Goal: Navigation & Orientation: Understand site structure

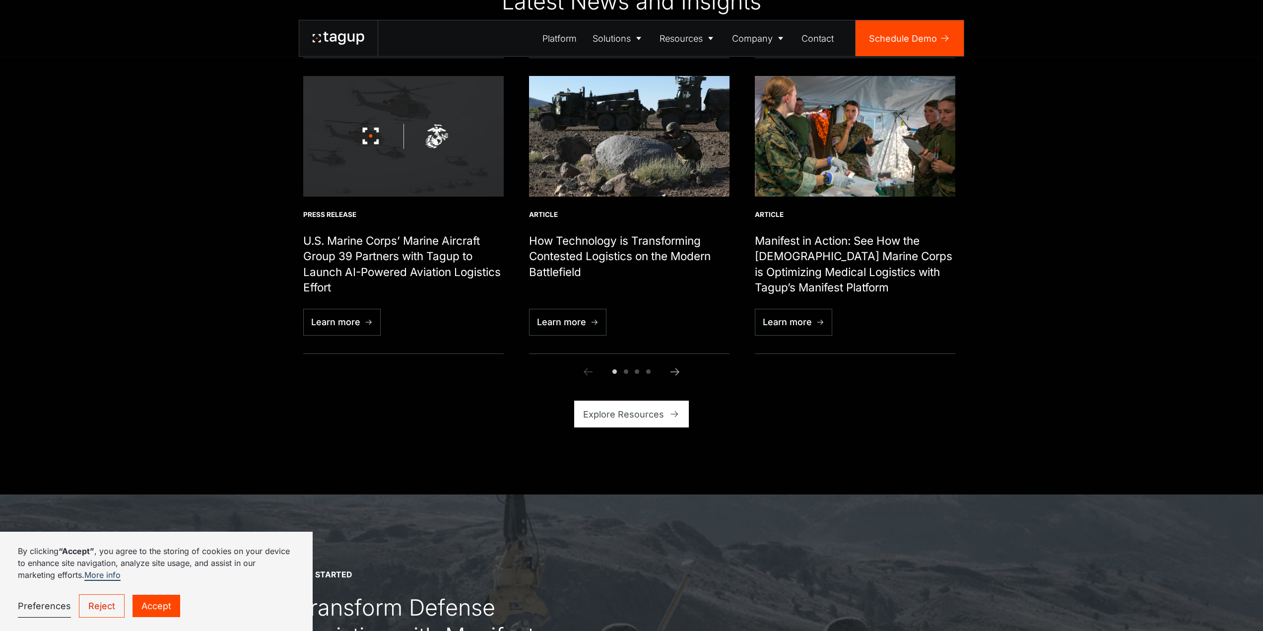
scroll to position [3771, 0]
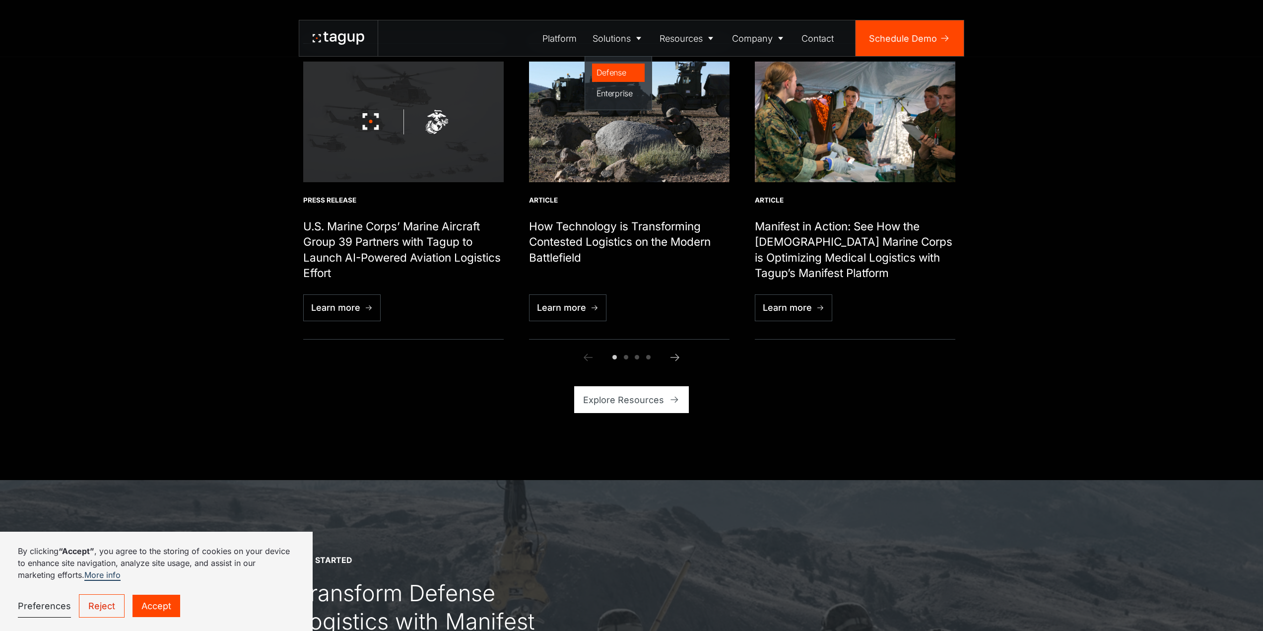
click at [616, 71] on div "Defense" at bounding box center [618, 72] width 44 height 12
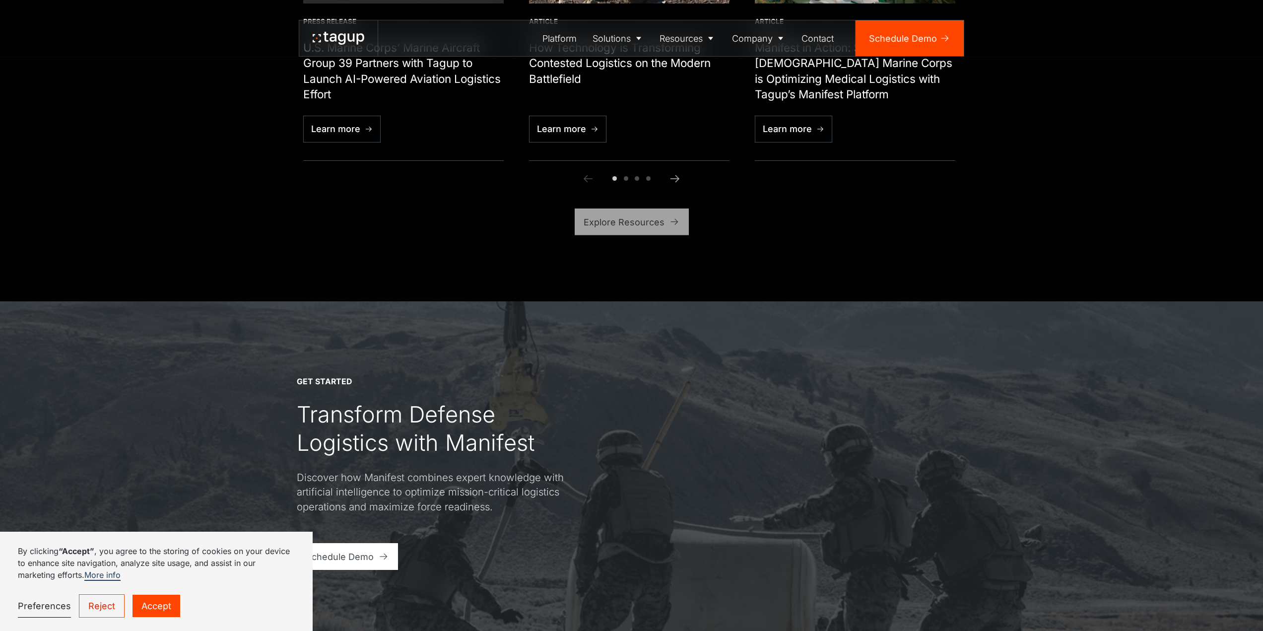
scroll to position [3572, 0]
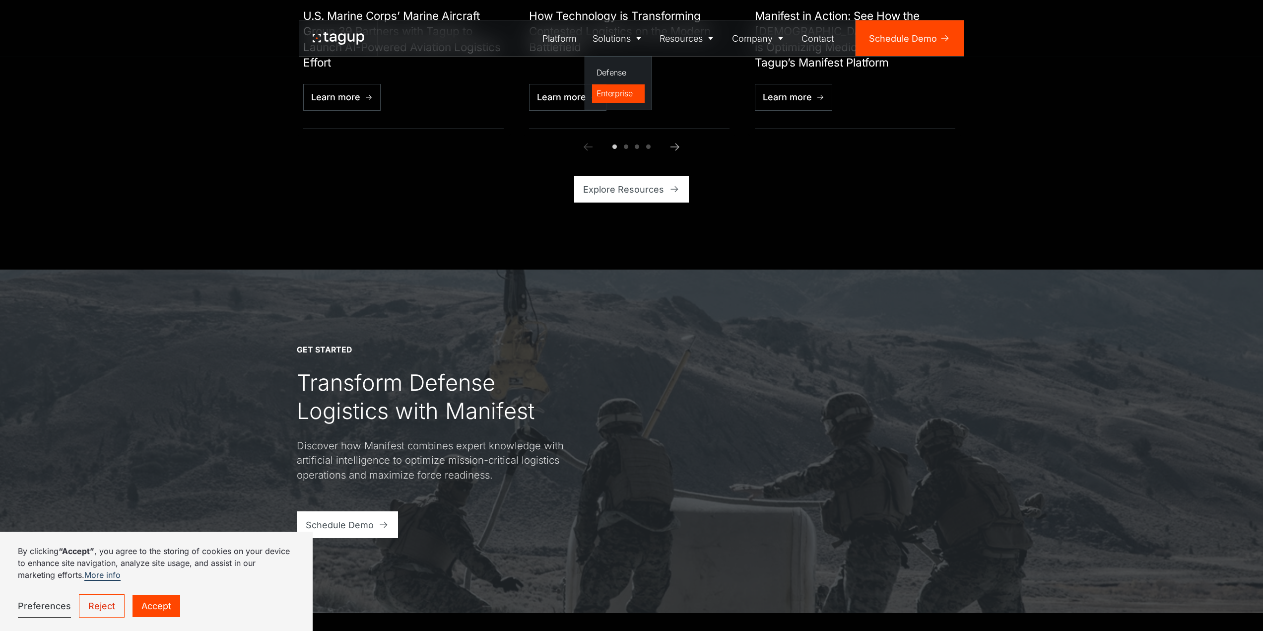
click at [613, 90] on div "Enterprise" at bounding box center [618, 93] width 44 height 12
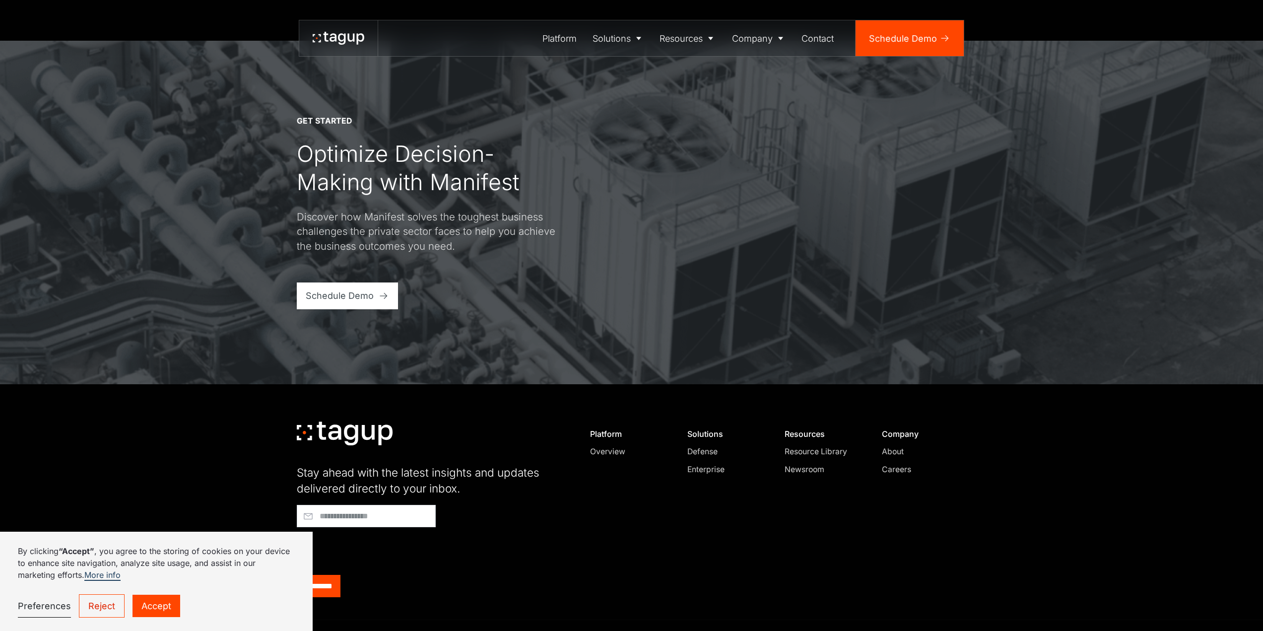
scroll to position [3311, 0]
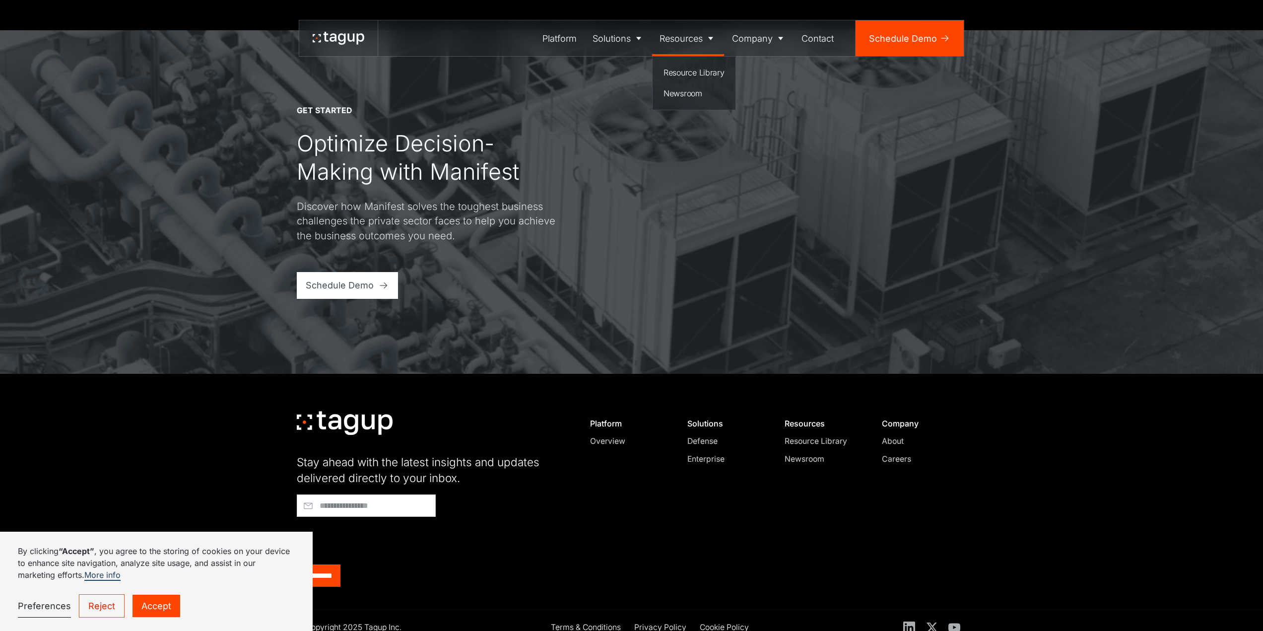
click at [694, 38] on div "Resources" at bounding box center [680, 38] width 43 height 13
click at [689, 76] on div "Resource Library" at bounding box center [693, 72] width 61 height 12
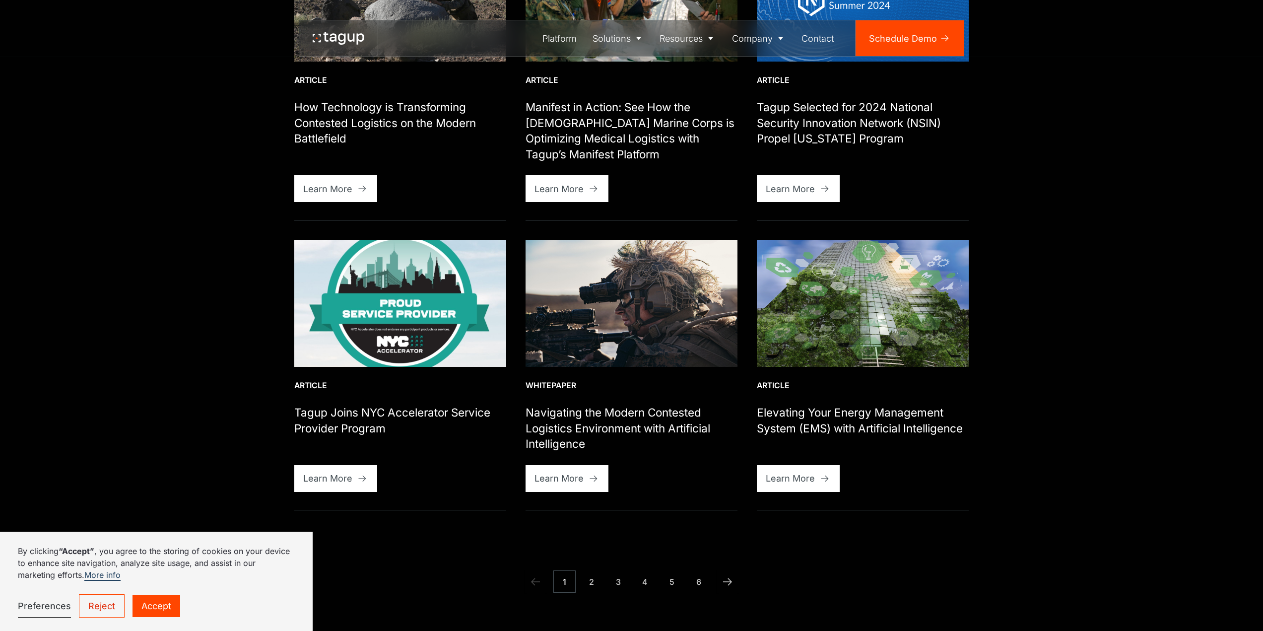
scroll to position [893, 0]
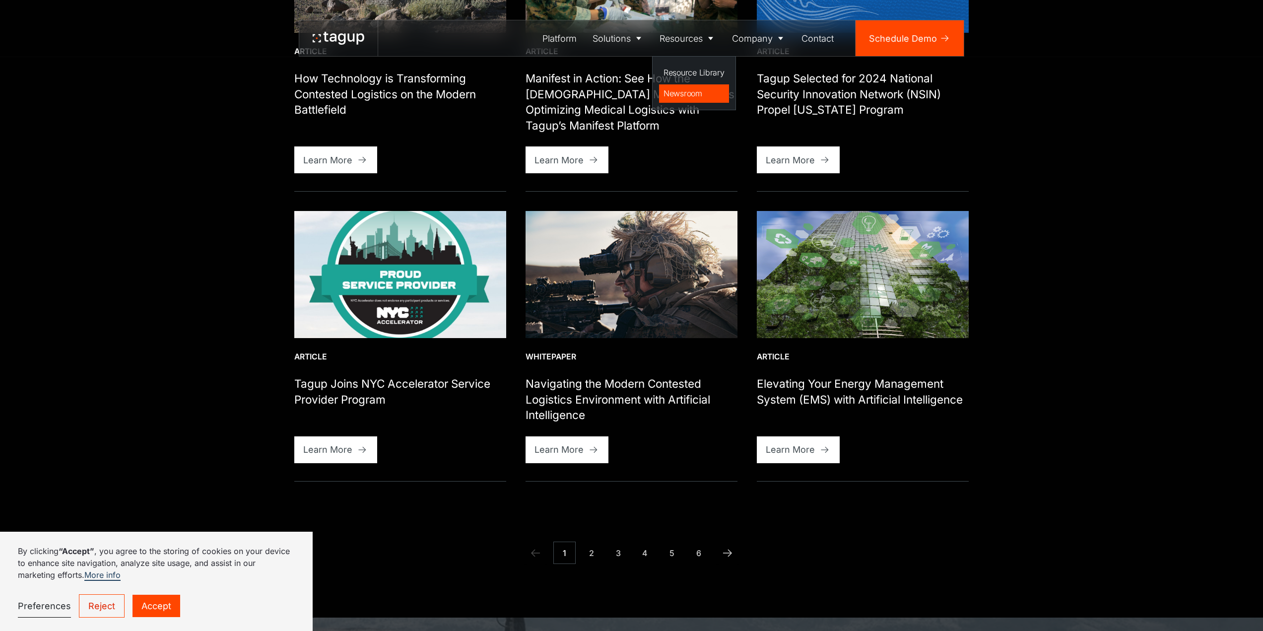
click at [686, 94] on div "Newsroom" at bounding box center [693, 93] width 61 height 12
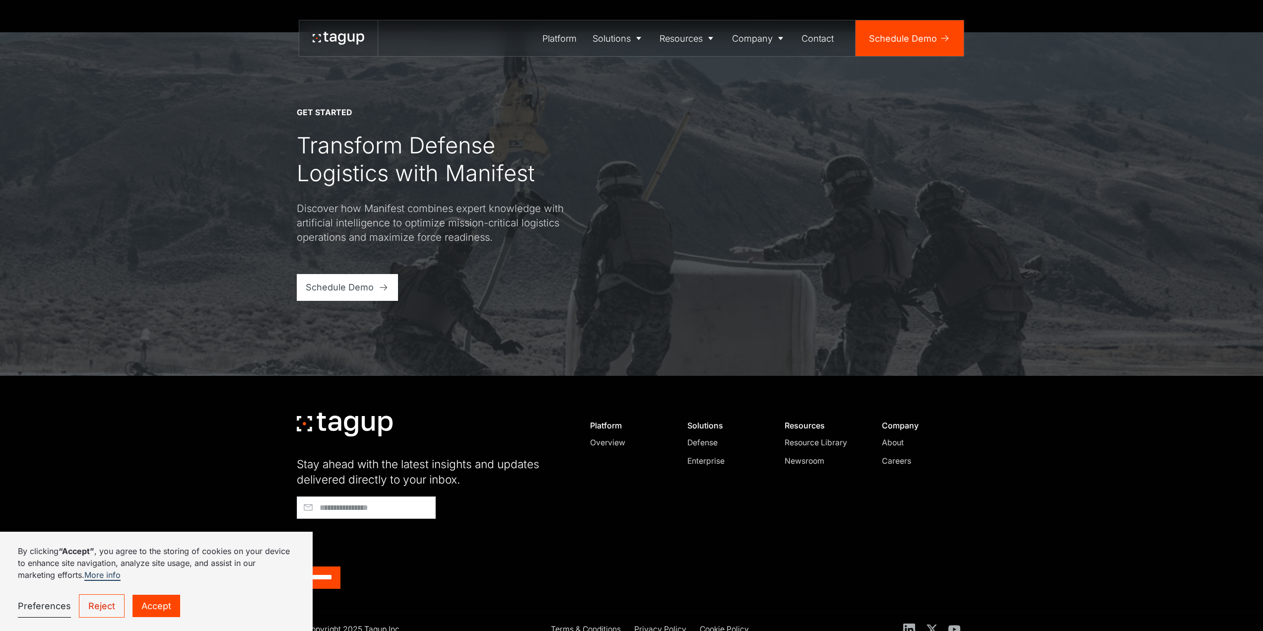
scroll to position [461, 0]
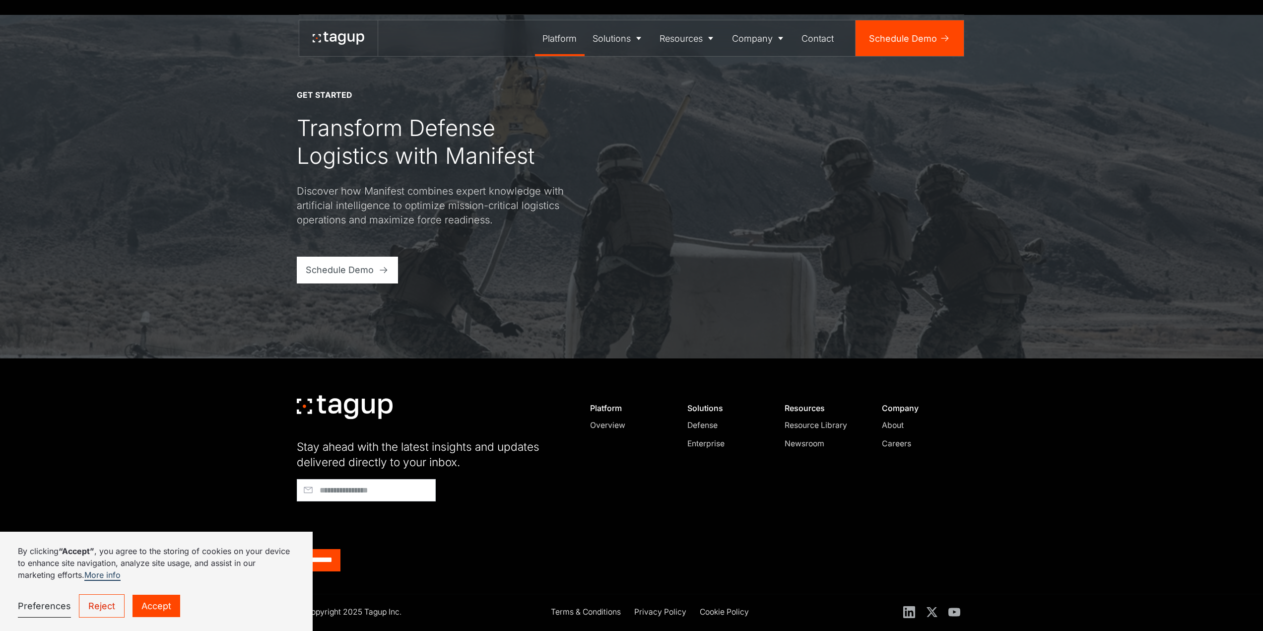
click at [558, 35] on div "Platform" at bounding box center [559, 38] width 34 height 13
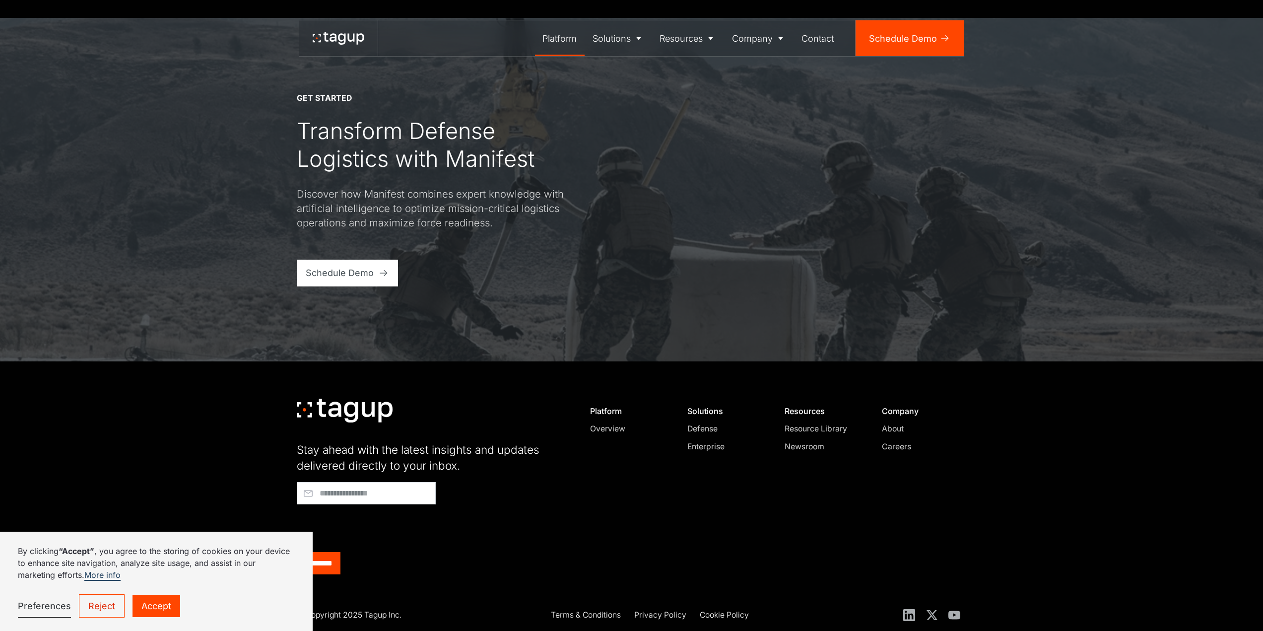
scroll to position [3342, 0]
